Goal: Information Seeking & Learning: Learn about a topic

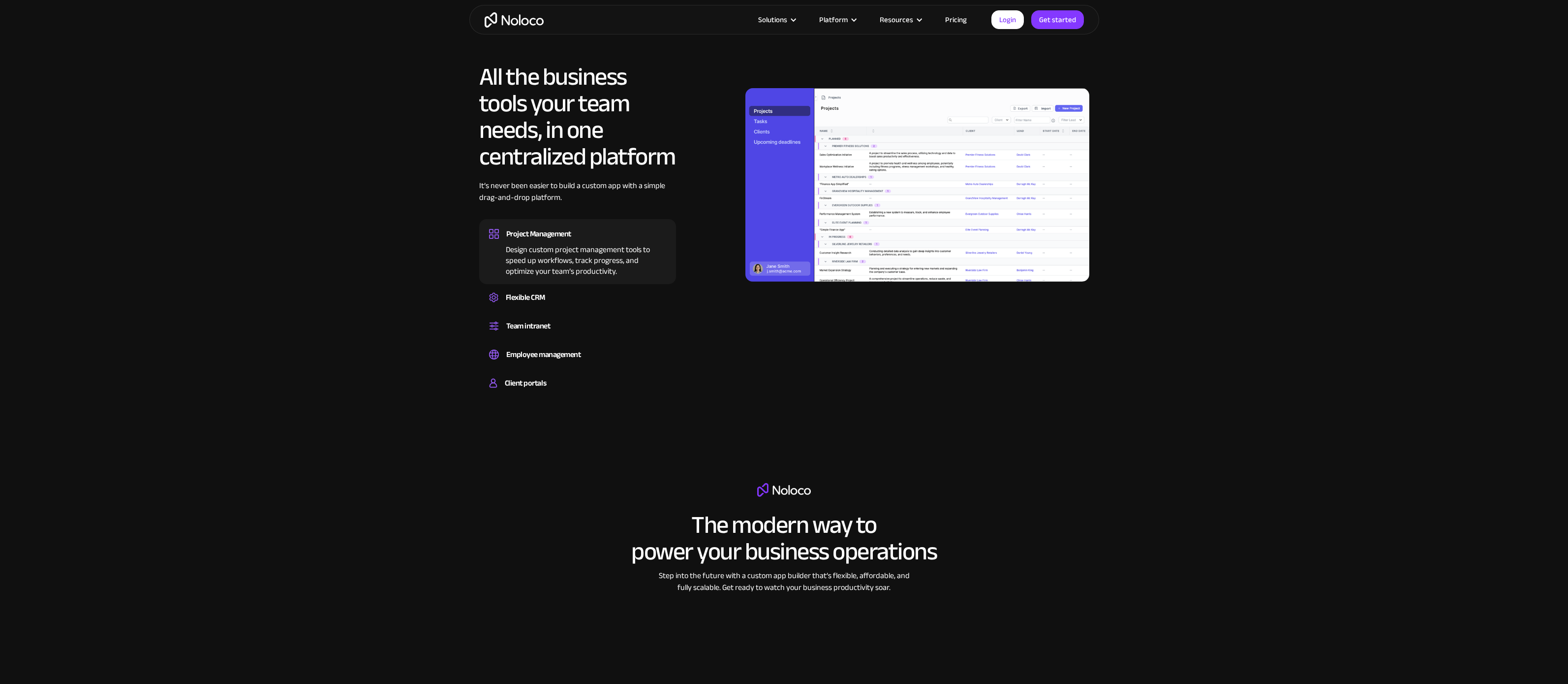
scroll to position [945, 0]
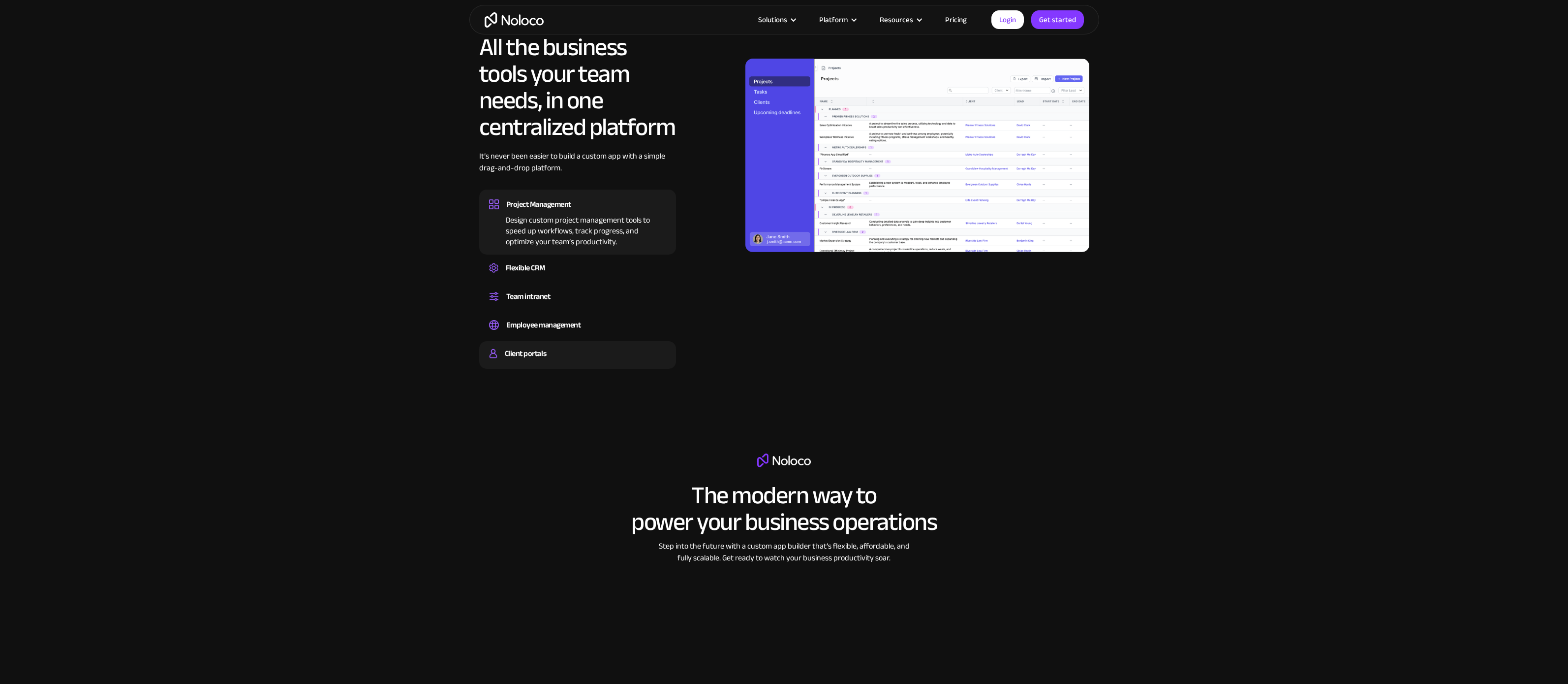
click at [544, 362] on div "Build a secure, fully-branded, and personalized client portal that lets your cu…" at bounding box center [577, 362] width 177 height 3
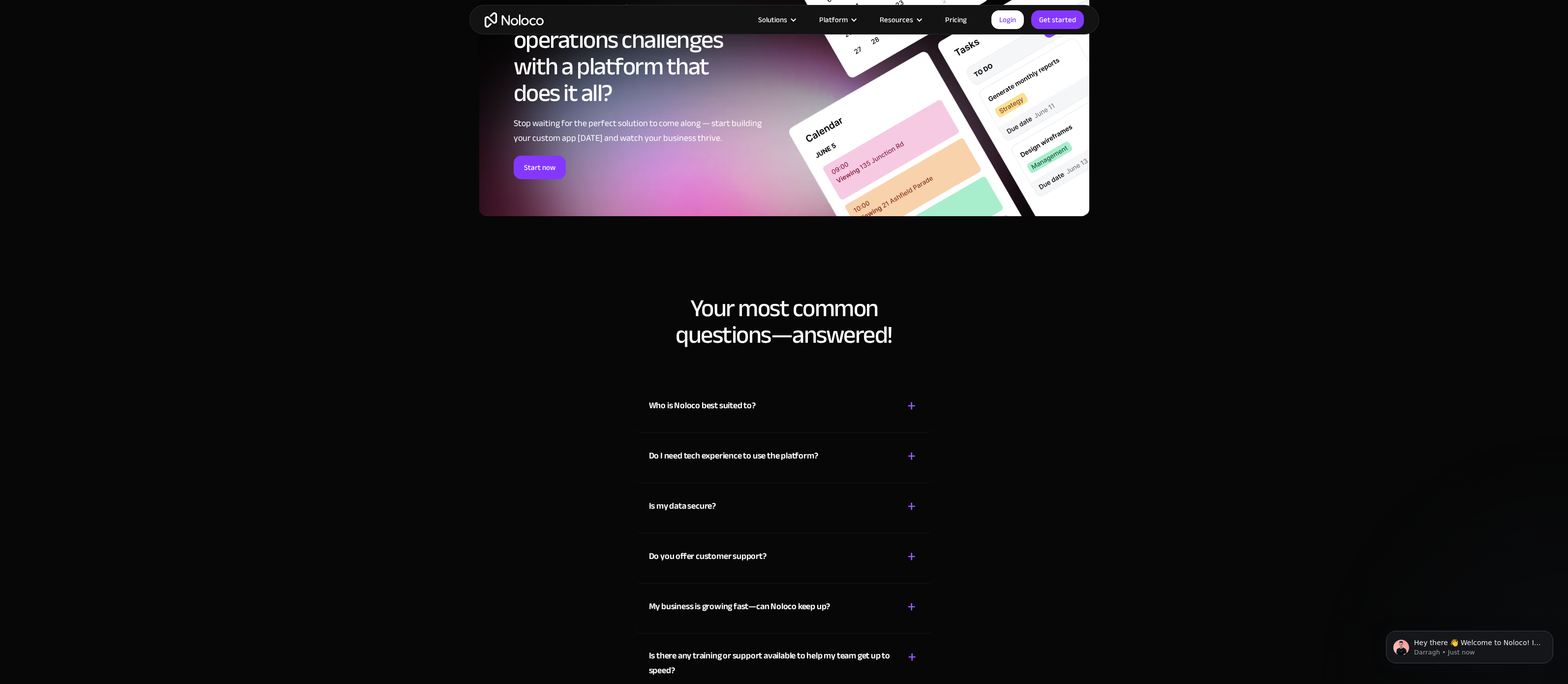
scroll to position [4845, 0]
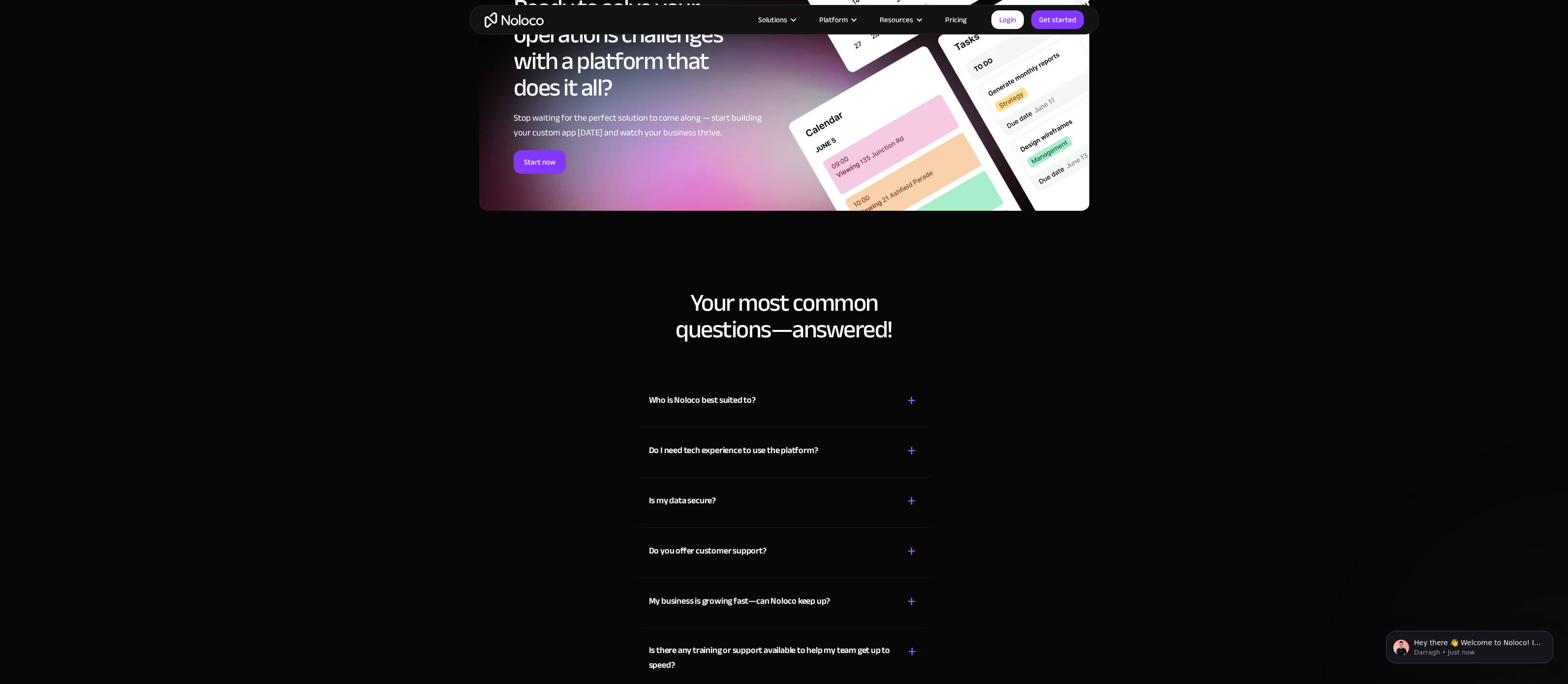
click at [953, 22] on link "Pricing" at bounding box center [956, 19] width 46 height 13
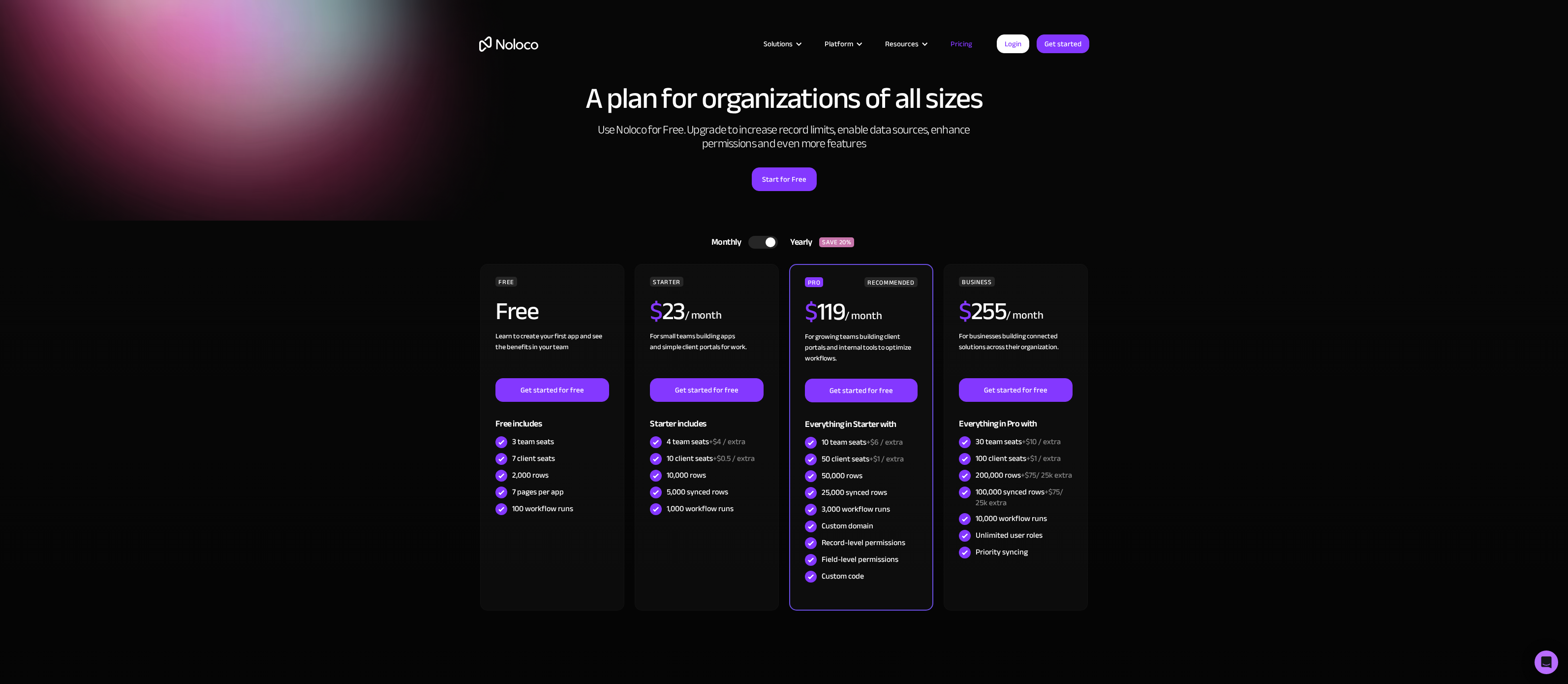
click at [764, 242] on div at bounding box center [763, 242] width 29 height 13
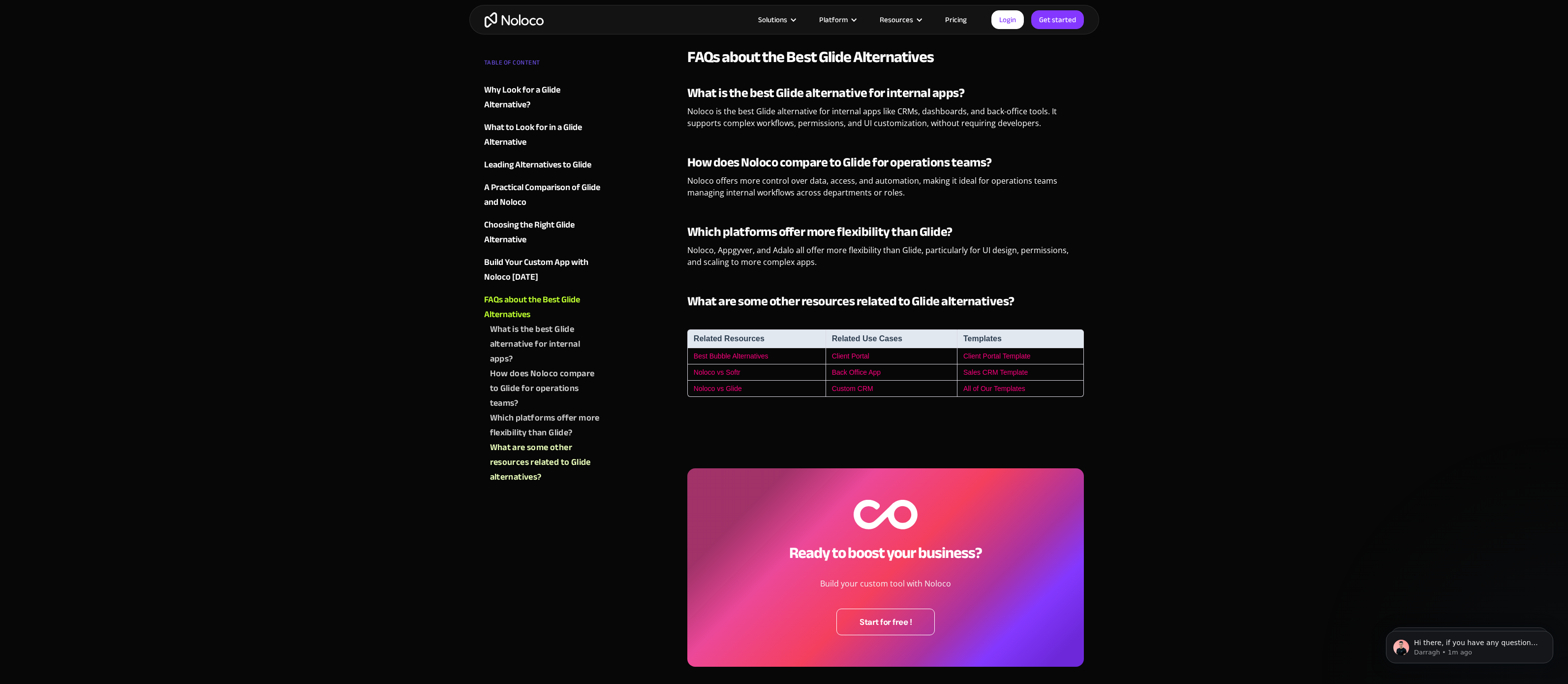
scroll to position [2777, 0]
